Goal: Task Accomplishment & Management: Manage account settings

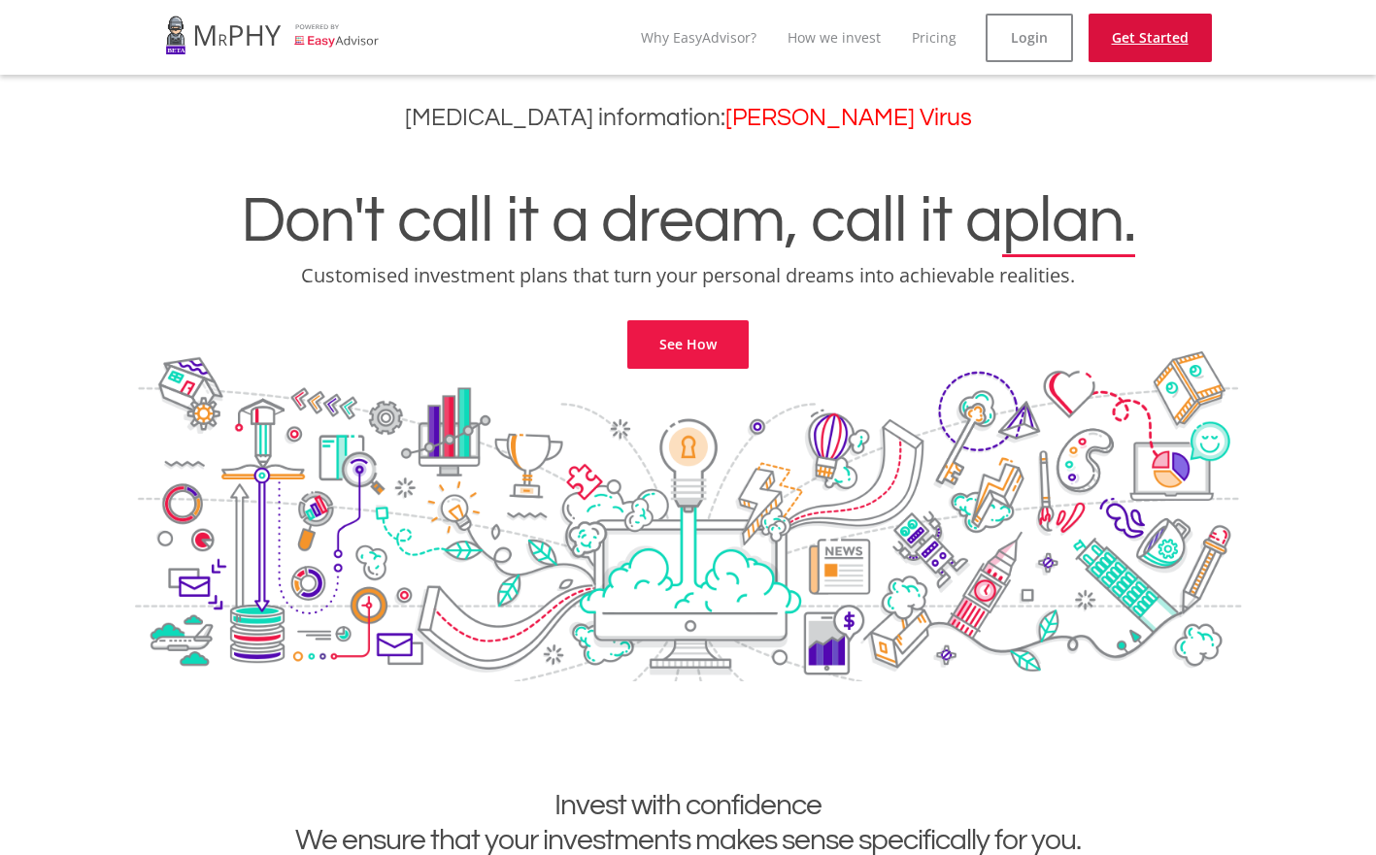
click at [1124, 36] on link "Get Started" at bounding box center [1149, 38] width 123 height 49
click at [728, 354] on link "See How" at bounding box center [687, 344] width 121 height 49
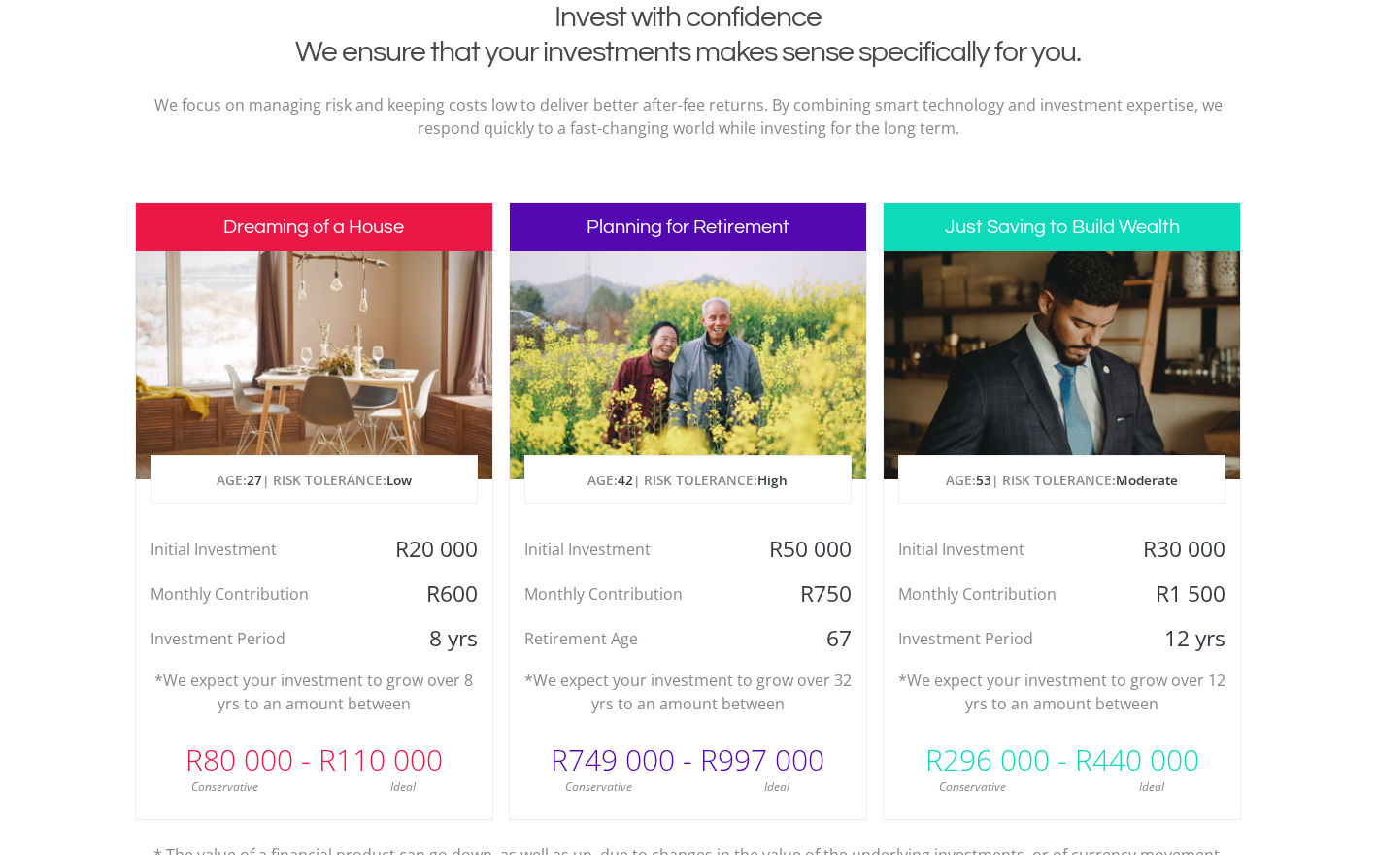
scroll to position [818, 0]
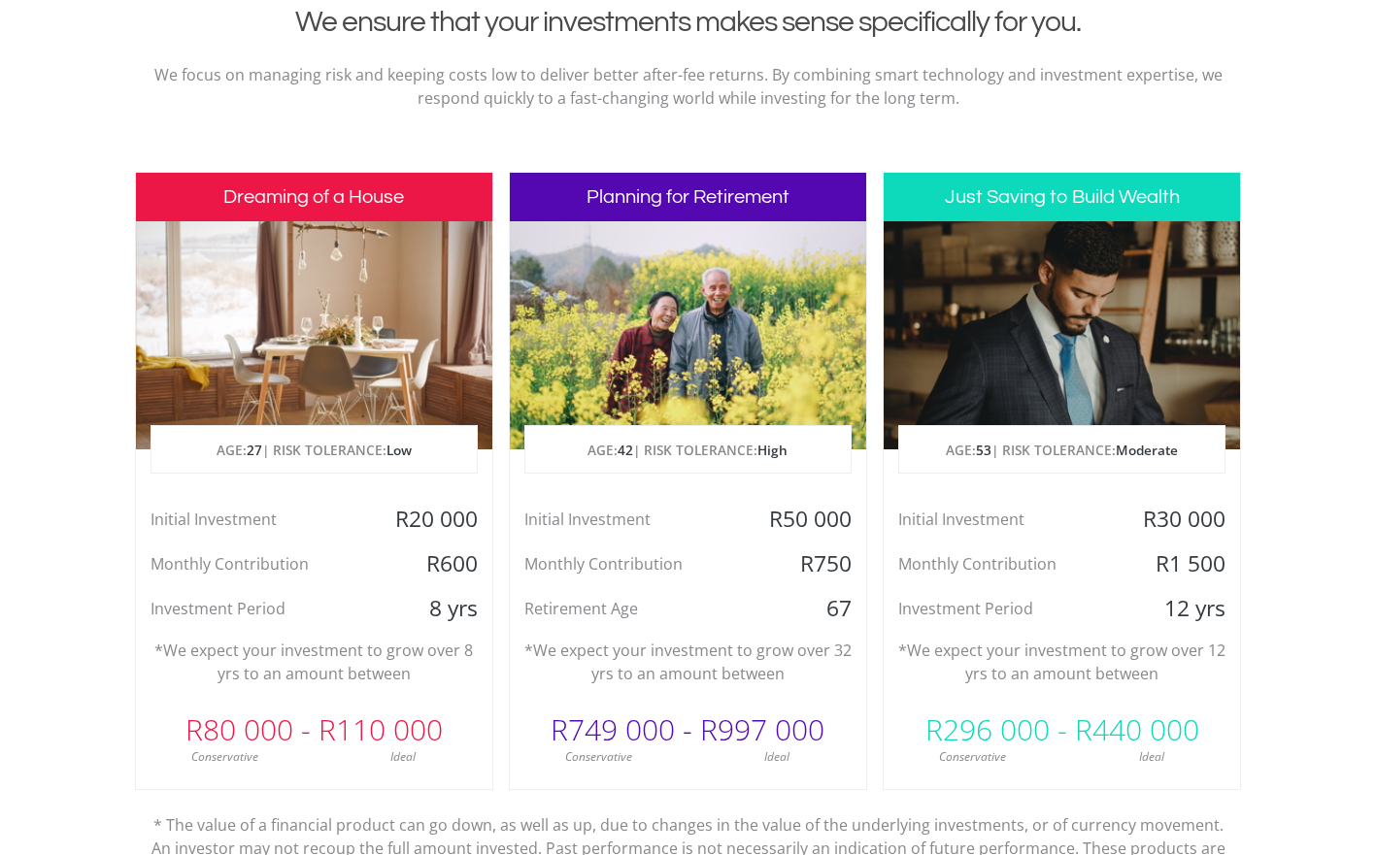
click at [371, 351] on div at bounding box center [314, 335] width 356 height 228
click at [344, 199] on h3 "Dreaming of a House" at bounding box center [314, 197] width 356 height 49
click at [271, 596] on div "Investment Period" at bounding box center [255, 608] width 238 height 29
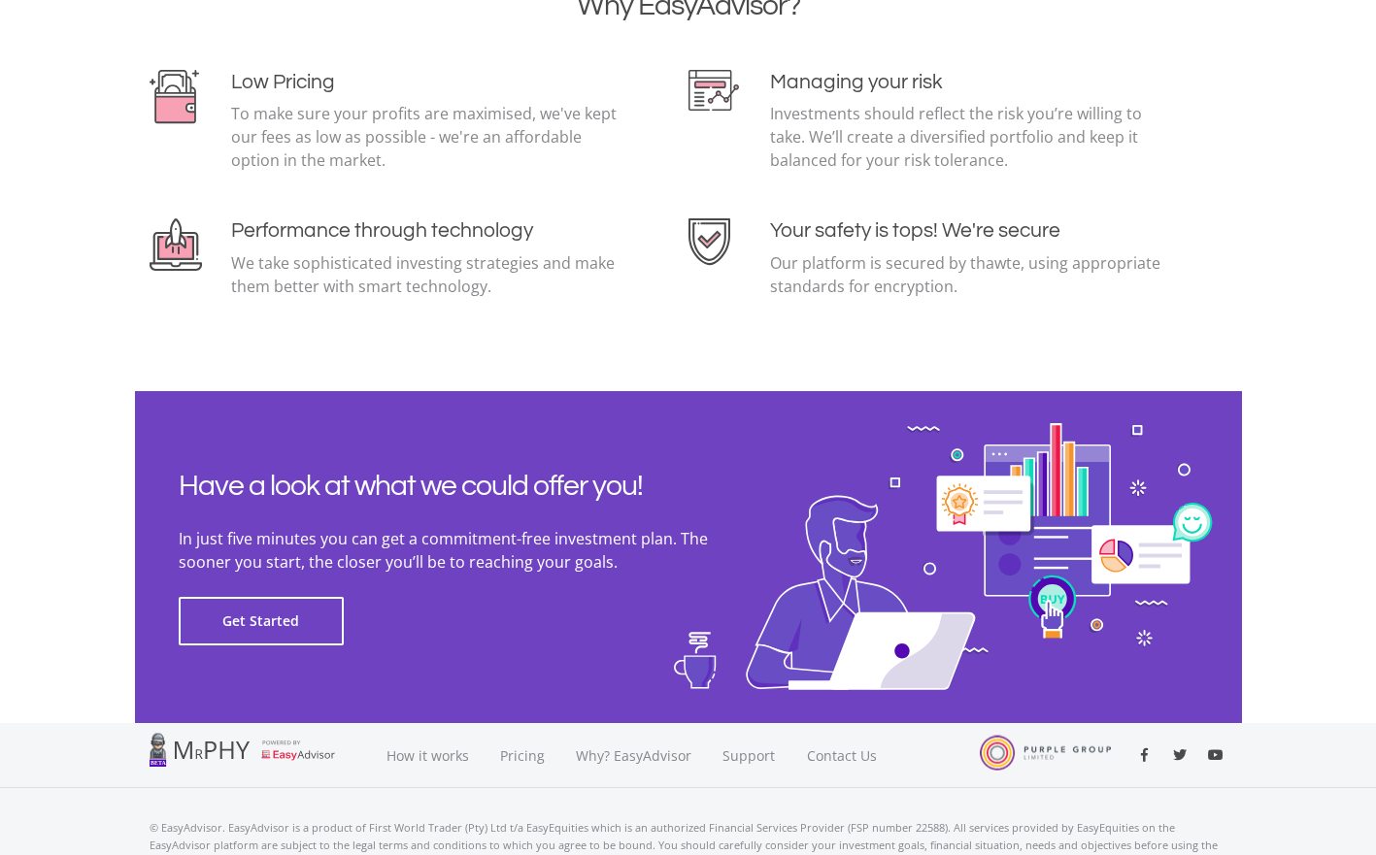
scroll to position [4206, 0]
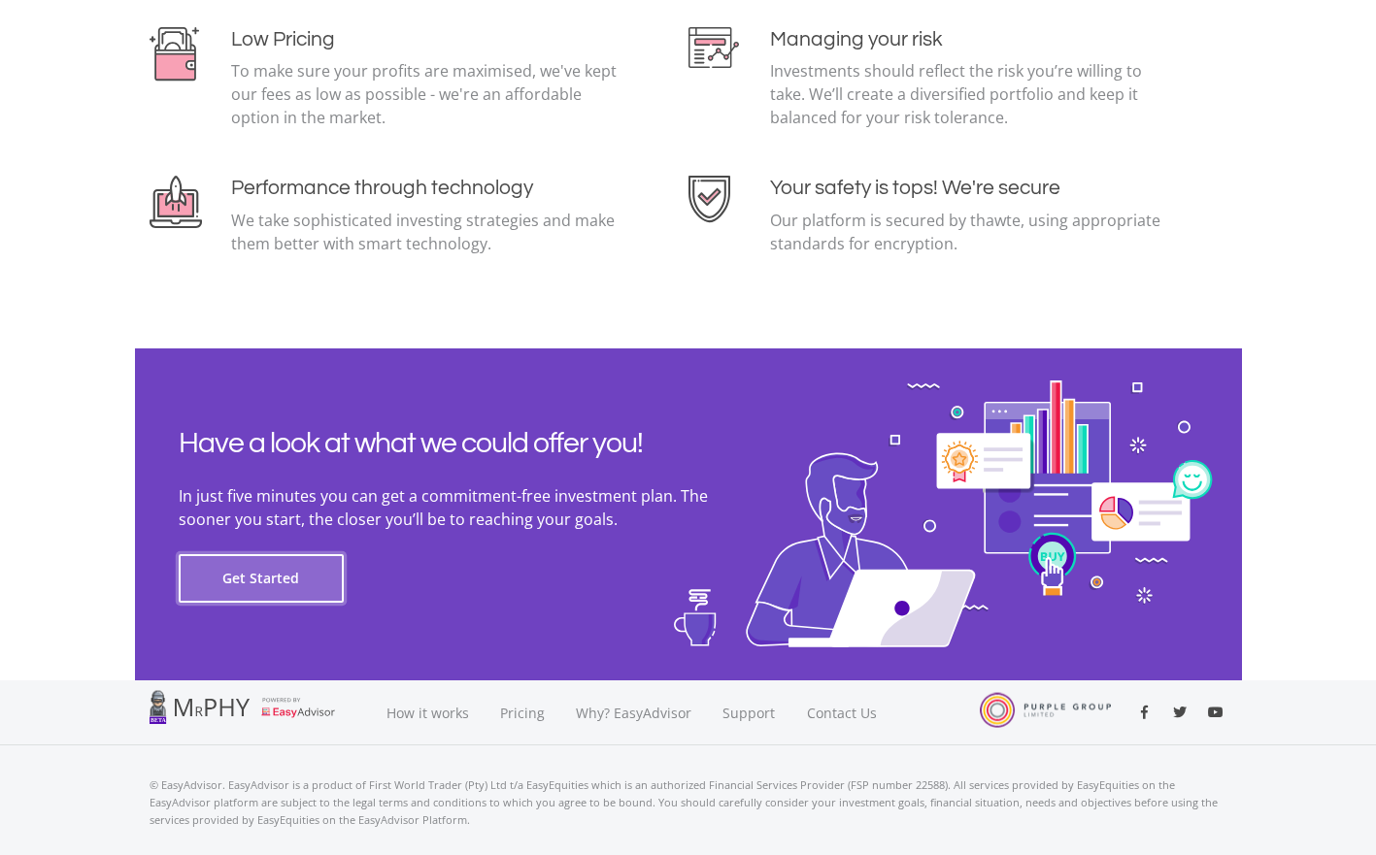
click at [314, 581] on button "Get Started" at bounding box center [261, 578] width 165 height 49
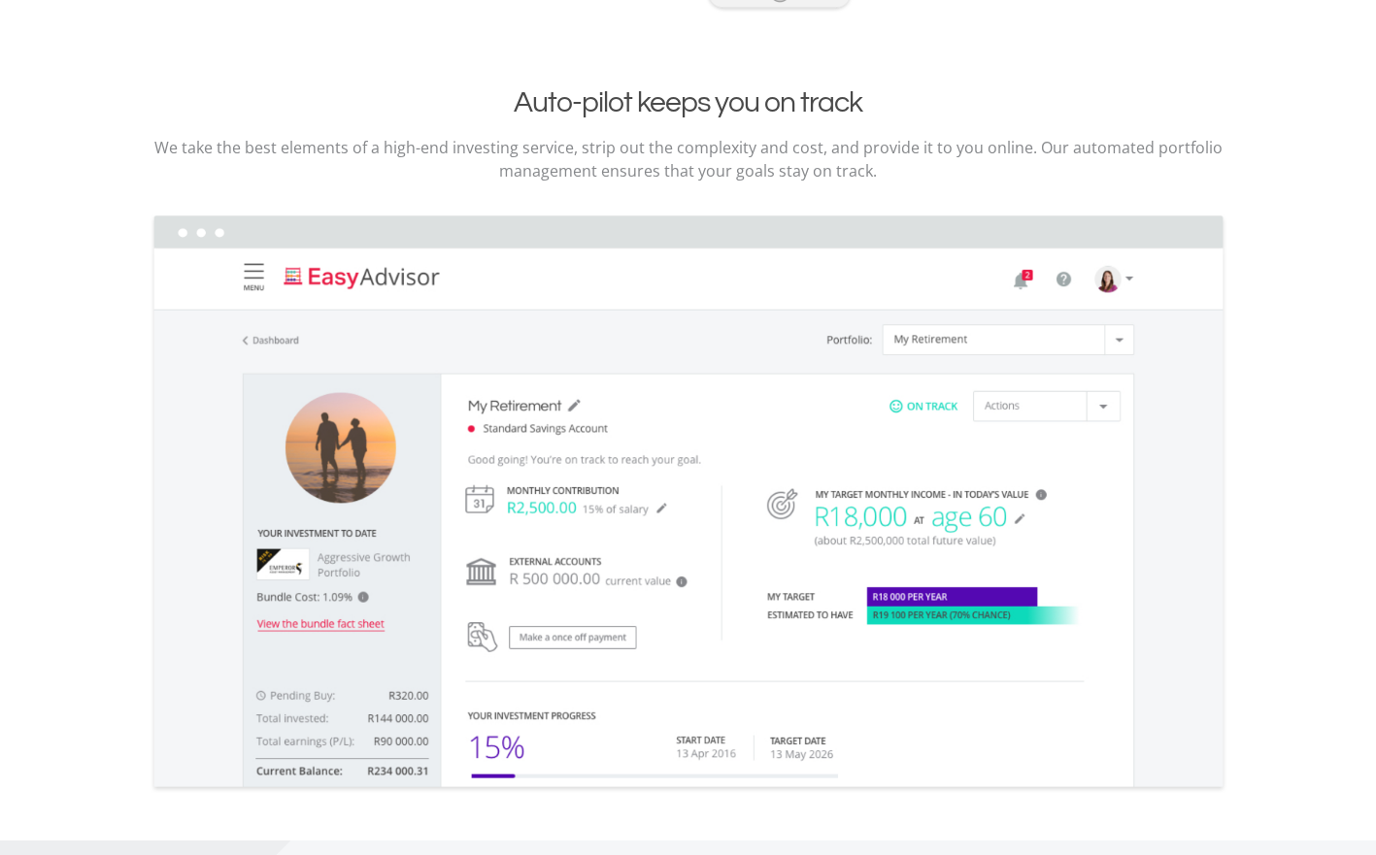
scroll to position [2712, 0]
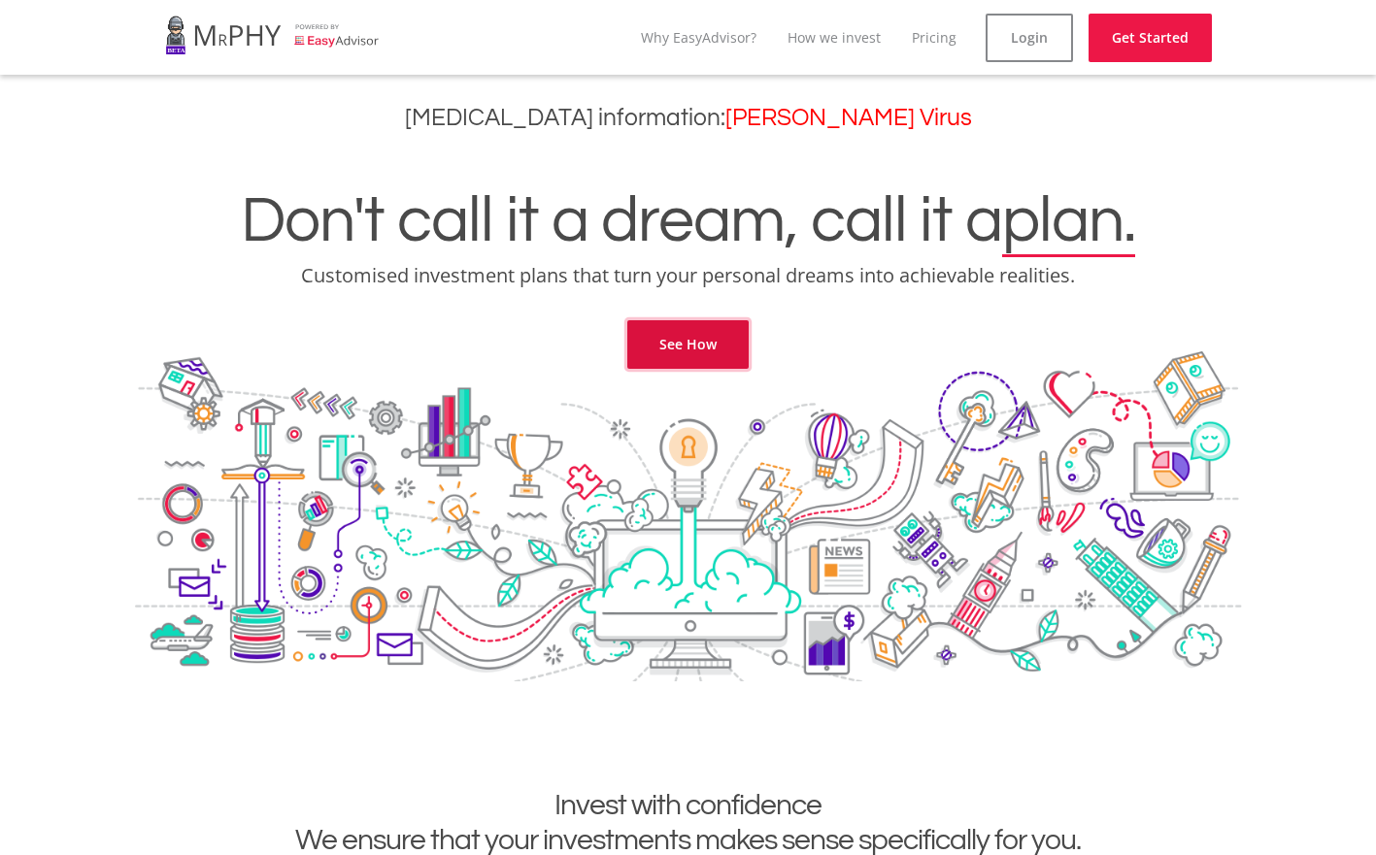
click at [734, 332] on link "See How" at bounding box center [687, 344] width 121 height 49
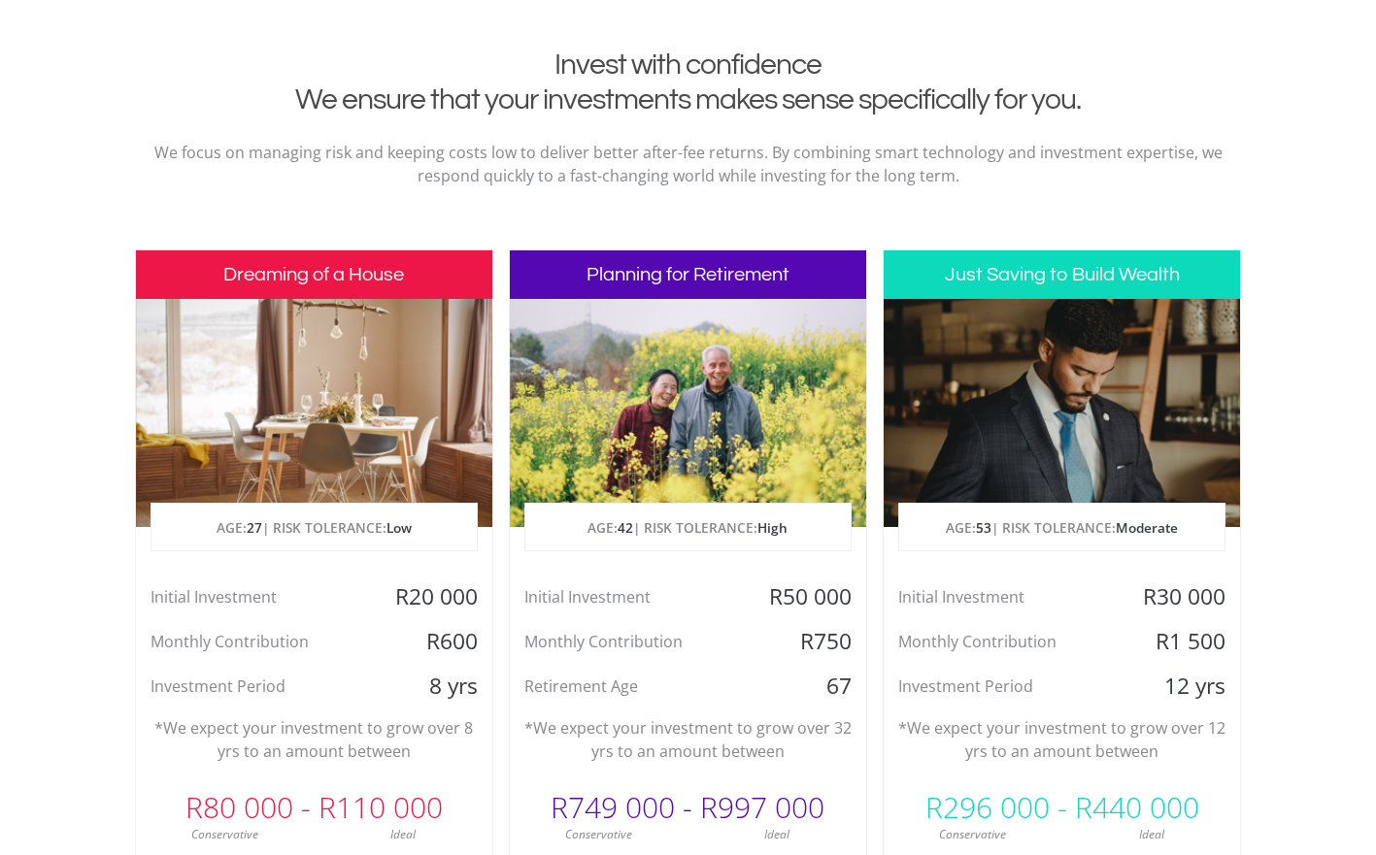
scroll to position [788, 0]
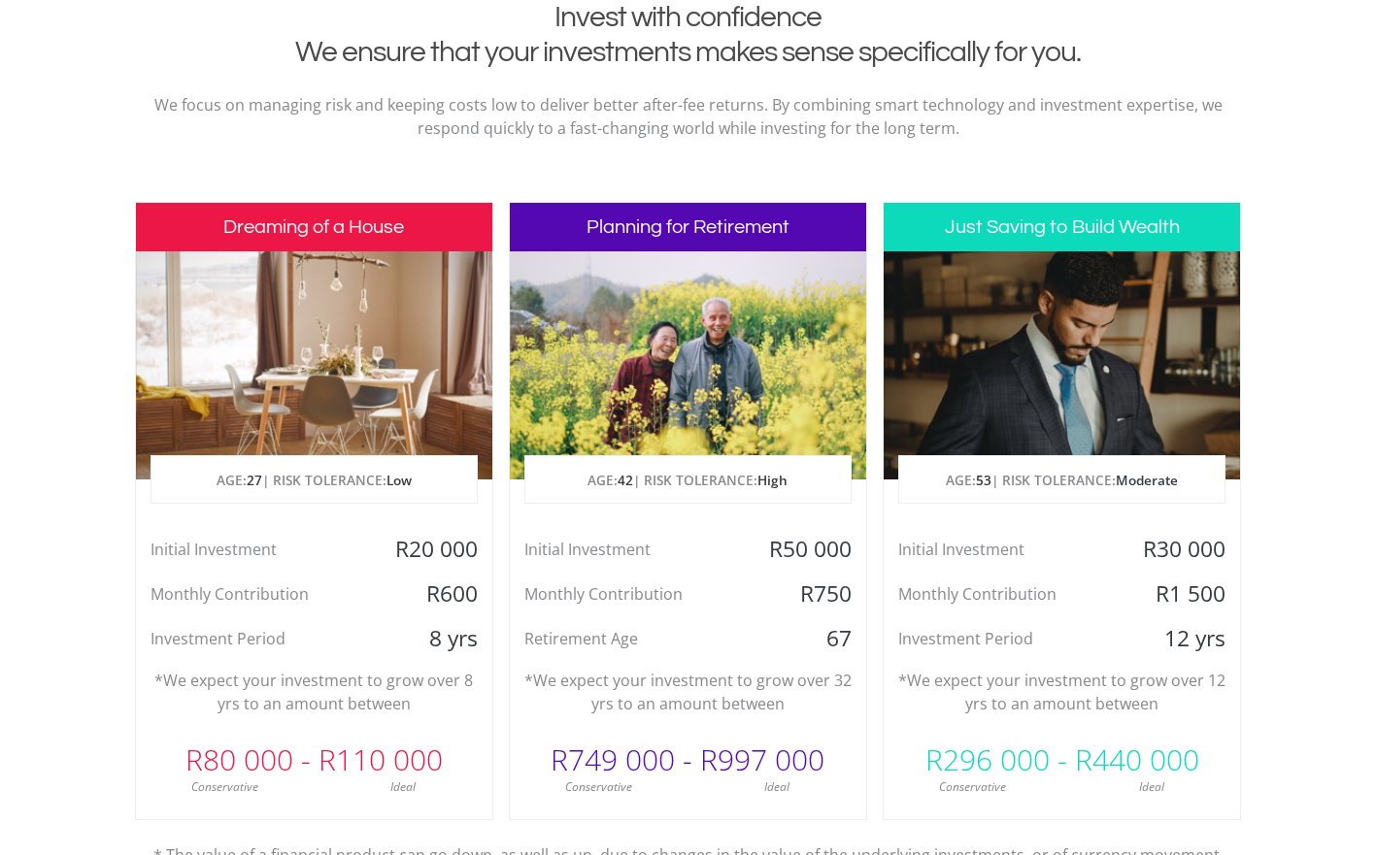
click at [658, 453] on div at bounding box center [688, 365] width 356 height 228
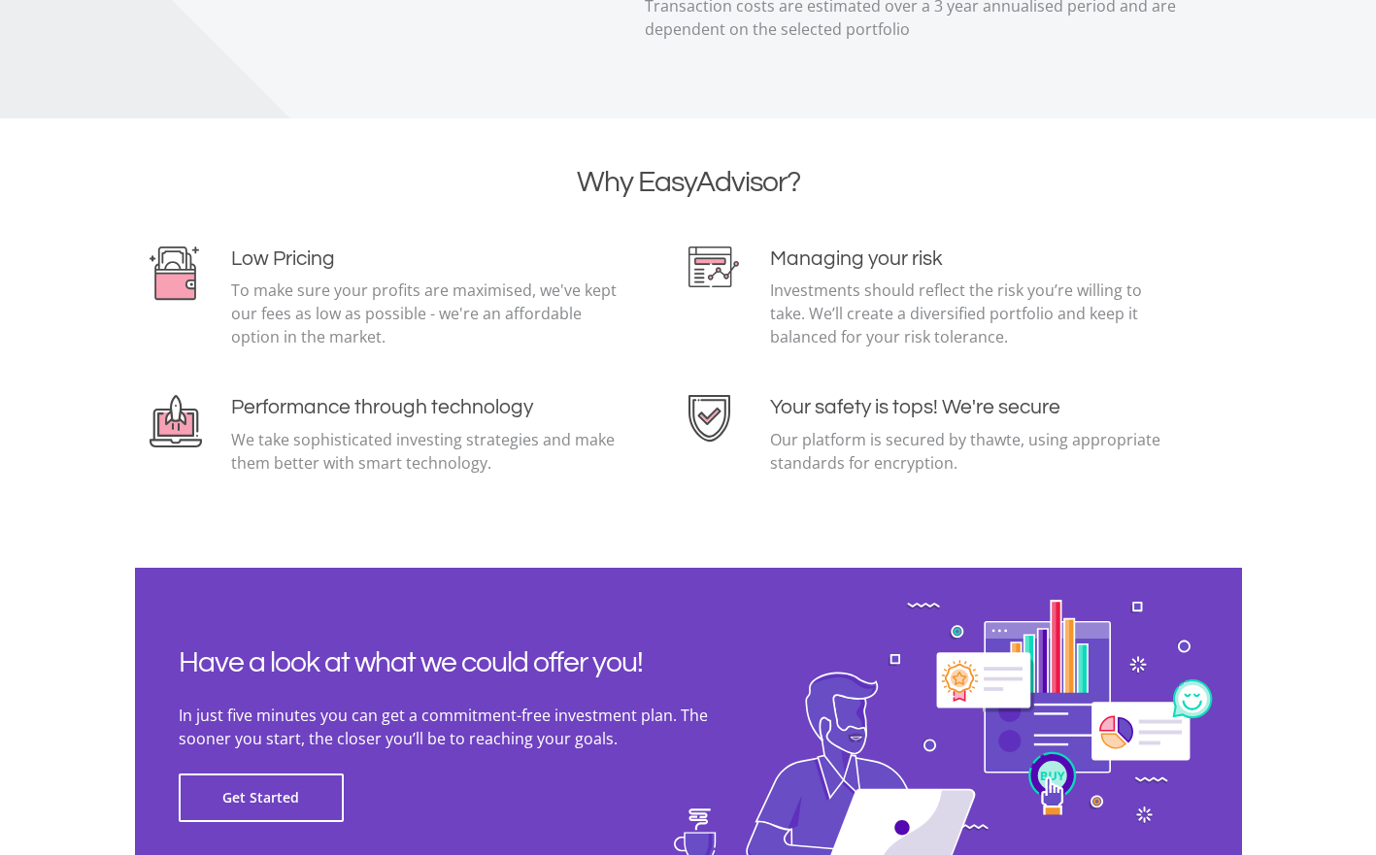
scroll to position [4216, 0]
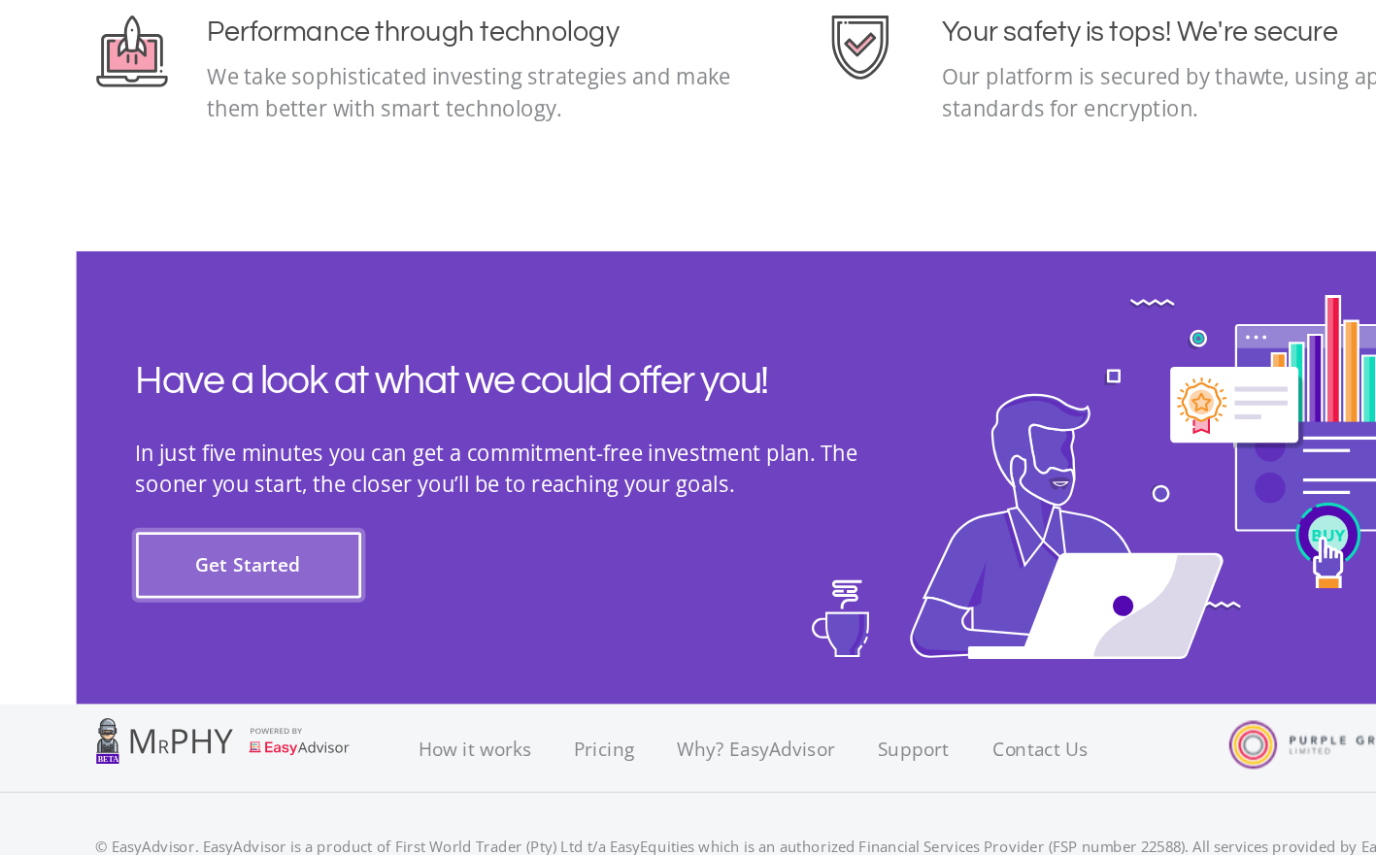
click at [291, 579] on button "Get Started" at bounding box center [261, 569] width 165 height 49
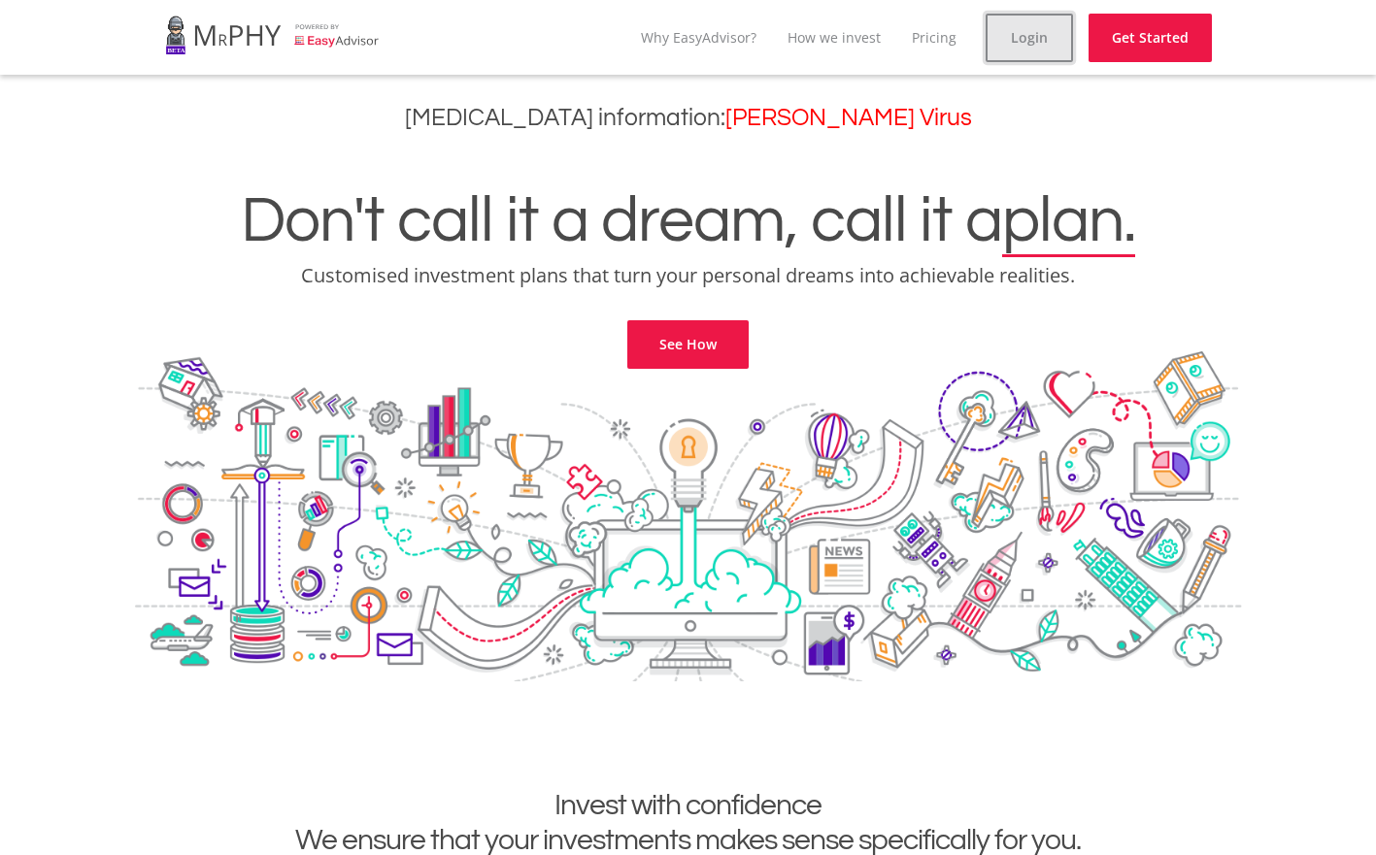
click at [1003, 61] on link "Login" at bounding box center [1028, 38] width 87 height 49
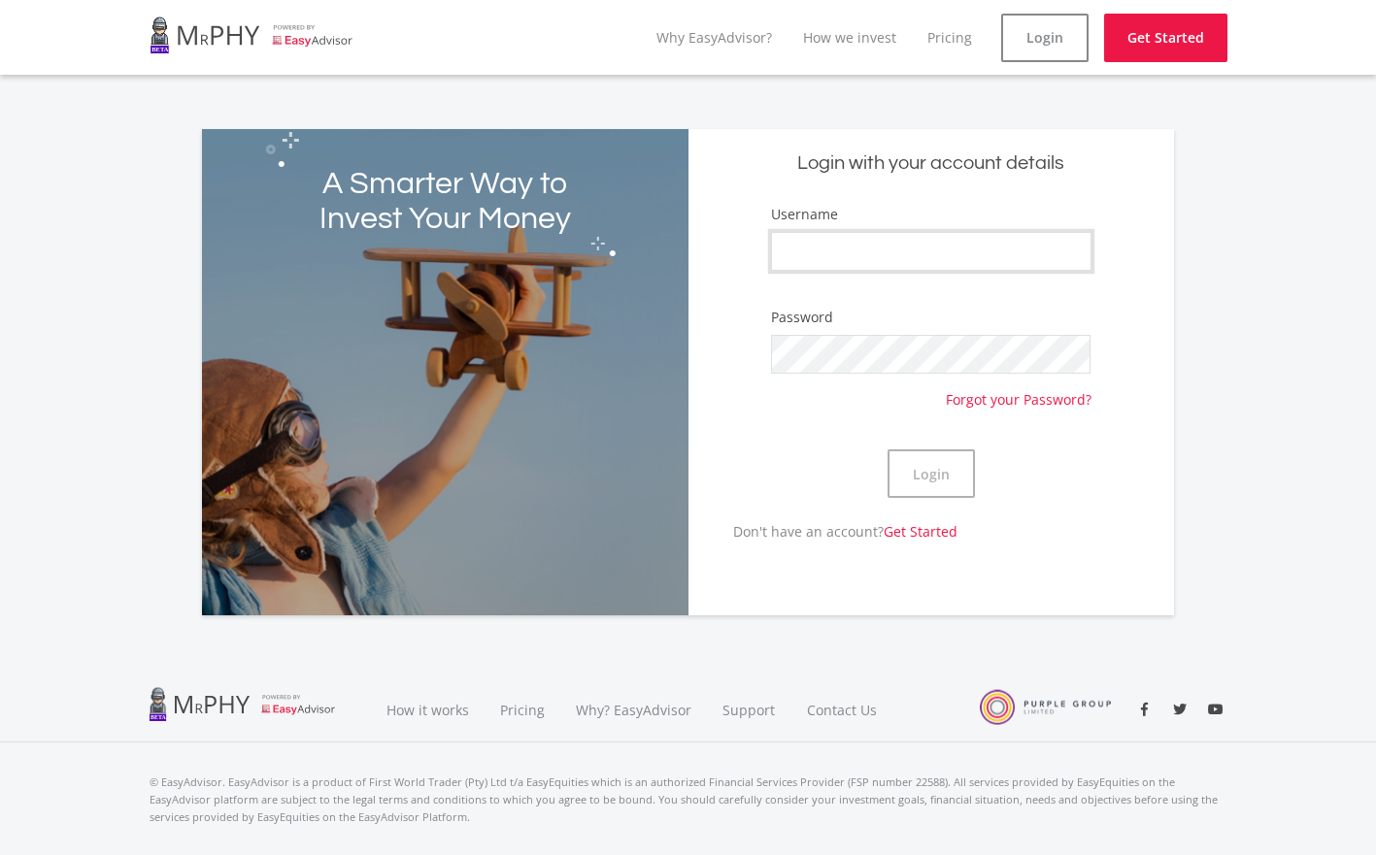
click at [884, 248] on input "Username" at bounding box center [930, 251] width 319 height 39
type input "Shayelle_Manickum"
click at [887, 450] on button "Login" at bounding box center [930, 474] width 87 height 49
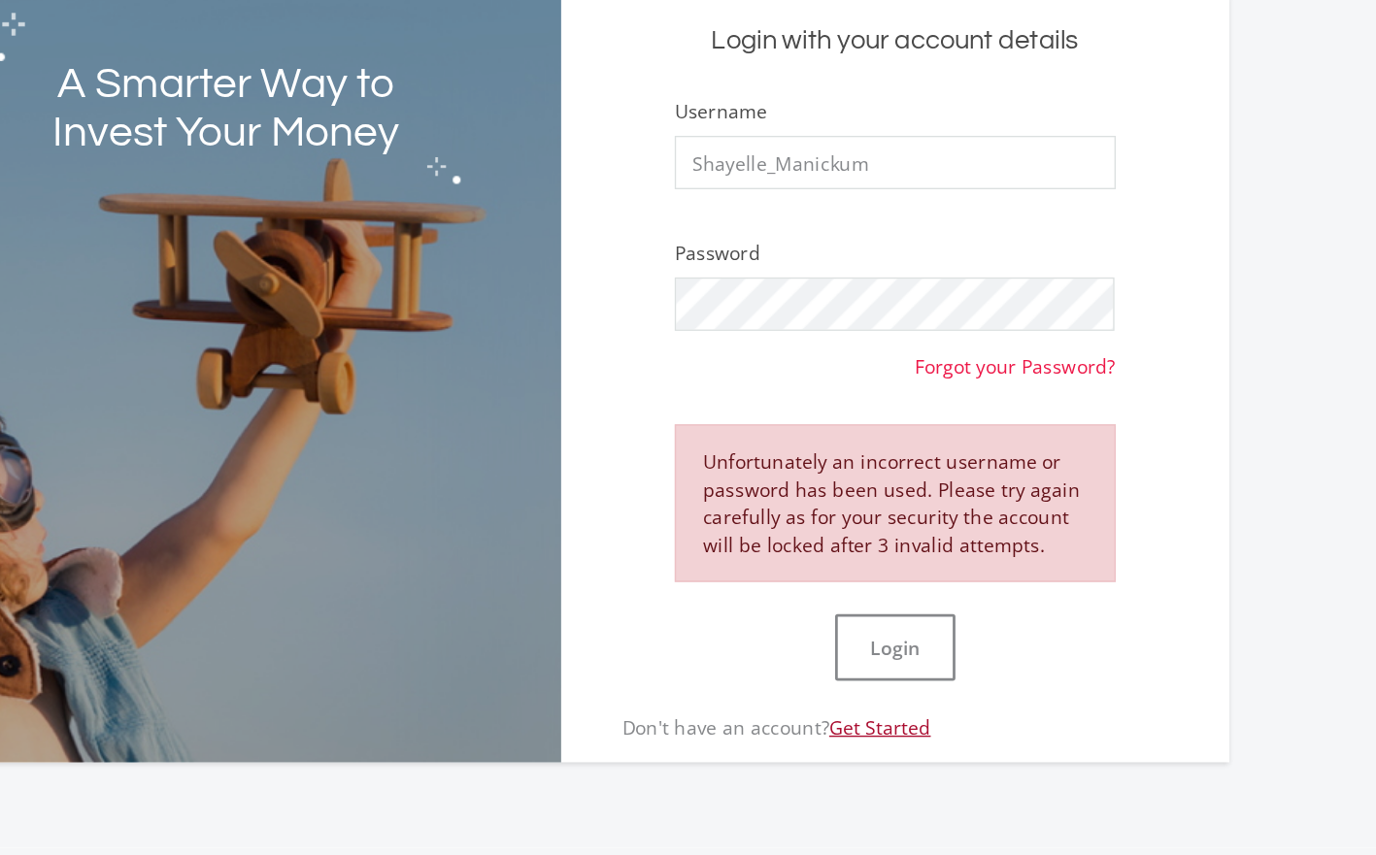
click at [942, 663] on link "Get Started" at bounding box center [921, 661] width 74 height 18
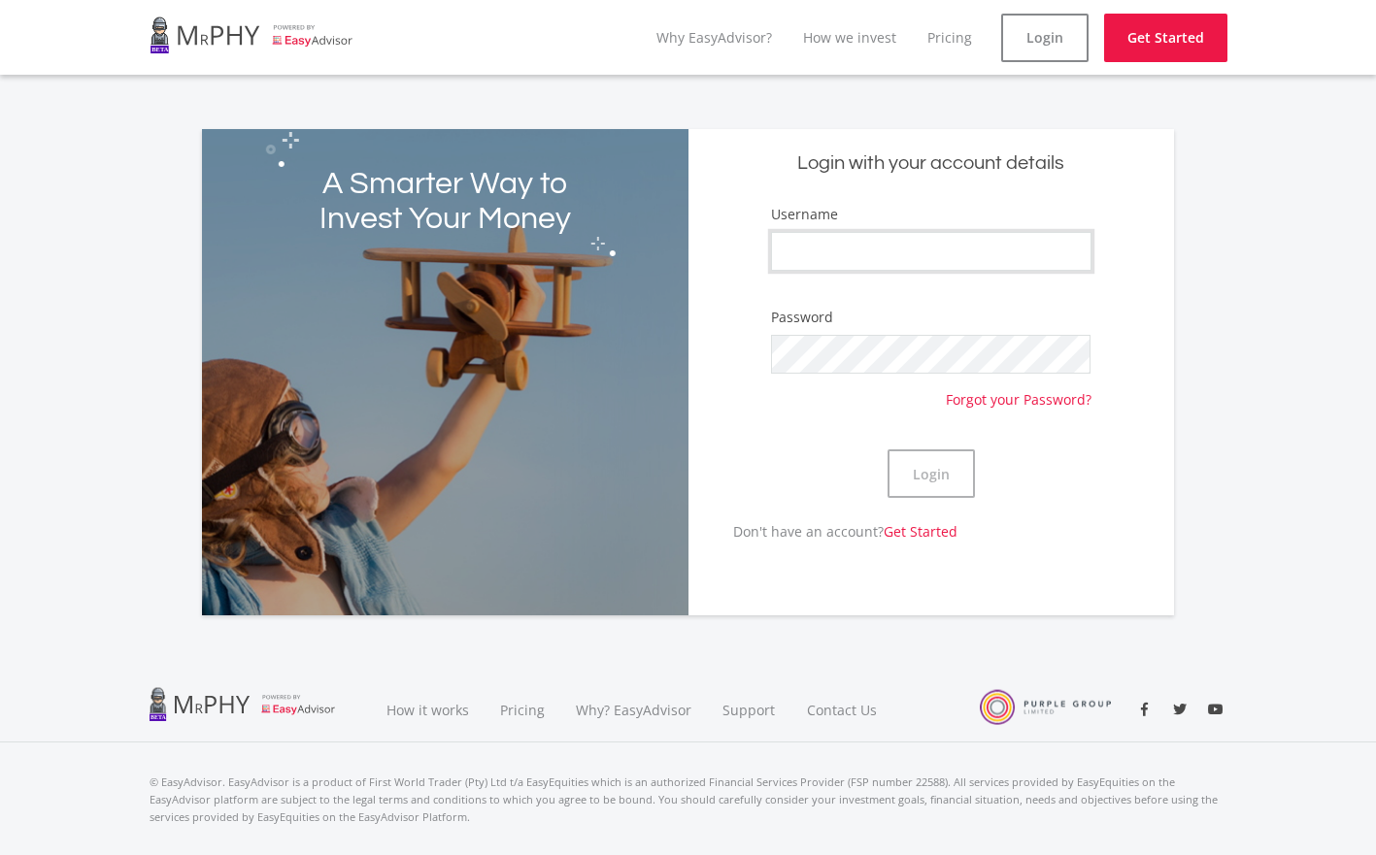
click at [981, 234] on input "Username" at bounding box center [930, 251] width 319 height 39
type input "Shayelle_Manickum"
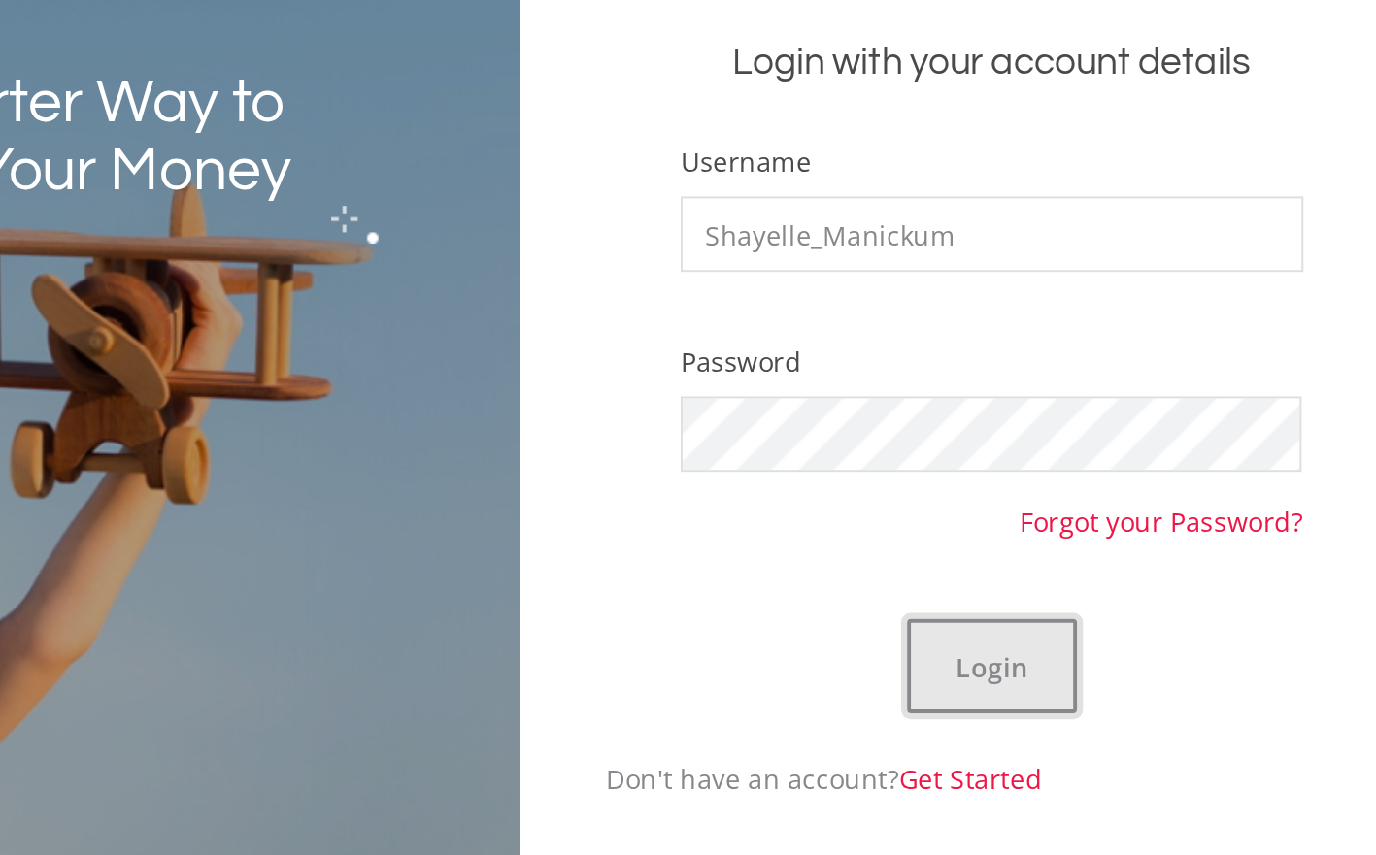
click at [929, 486] on button "Login" at bounding box center [930, 474] width 87 height 49
